Goal: Find specific page/section: Find specific page/section

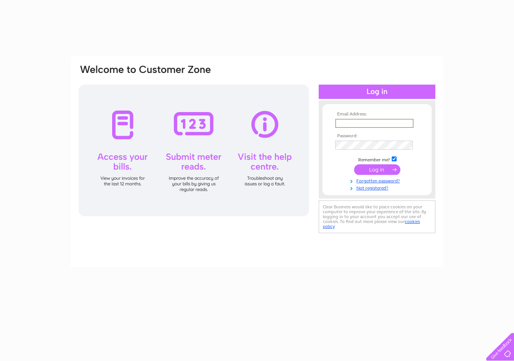
click at [378, 123] on input "text" at bounding box center [374, 123] width 78 height 9
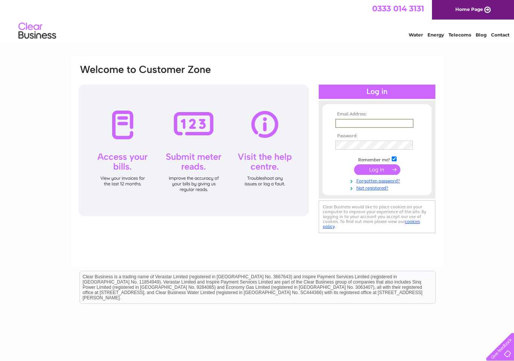
type input "reedbutchersltd@yahoo.co.uk"
click at [377, 170] on input "submit" at bounding box center [377, 169] width 46 height 11
click at [387, 171] on input "submit" at bounding box center [377, 169] width 46 height 11
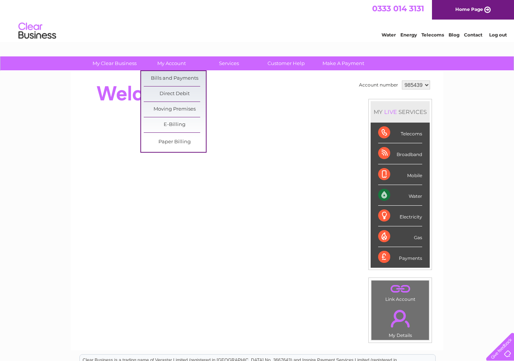
click at [194, 76] on link "Bills and Payments" at bounding box center [175, 78] width 62 height 15
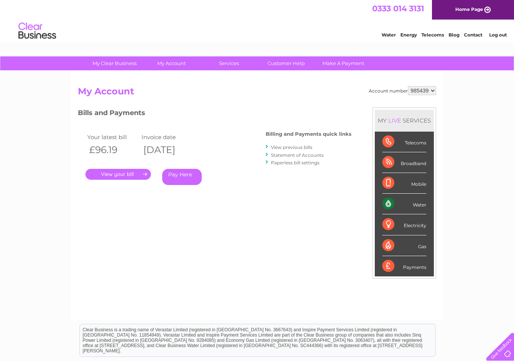
click at [129, 175] on link "." at bounding box center [118, 174] width 66 height 11
